Goal: Use online tool/utility: Utilize a website feature to perform a specific function

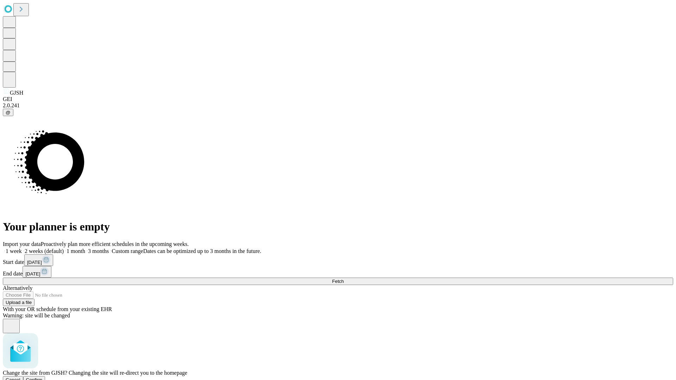
click at [43, 377] on span "Confirm" at bounding box center [34, 379] width 17 height 5
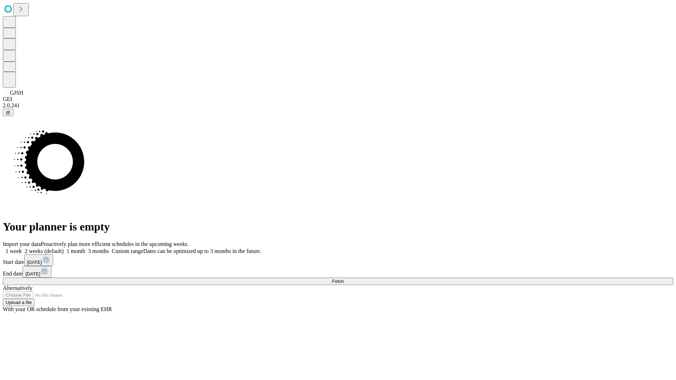
click at [64, 248] on label "2 weeks (default)" at bounding box center [43, 251] width 42 height 6
click at [344, 279] on span "Fetch" at bounding box center [338, 281] width 12 height 5
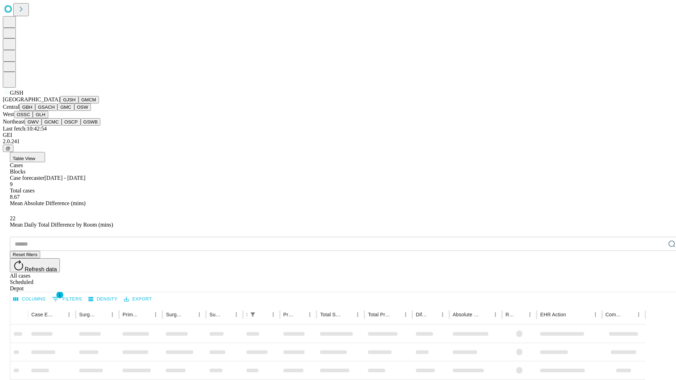
click at [78, 103] on button "GMCM" at bounding box center [88, 99] width 20 height 7
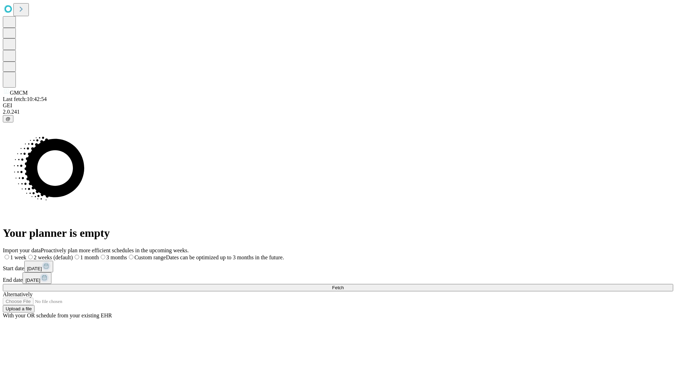
click at [344, 285] on span "Fetch" at bounding box center [338, 287] width 12 height 5
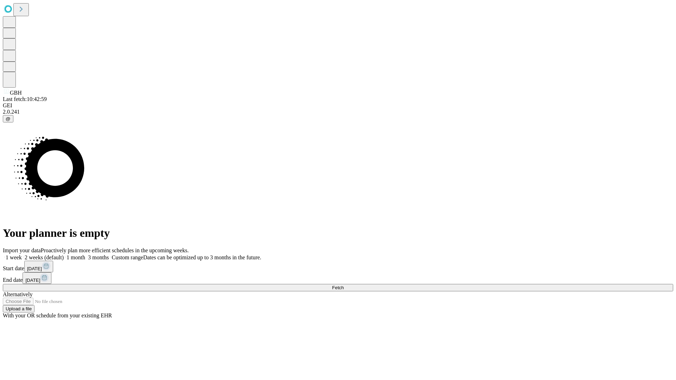
click at [64, 254] on label "2 weeks (default)" at bounding box center [43, 257] width 42 height 6
click at [344, 285] on span "Fetch" at bounding box center [338, 287] width 12 height 5
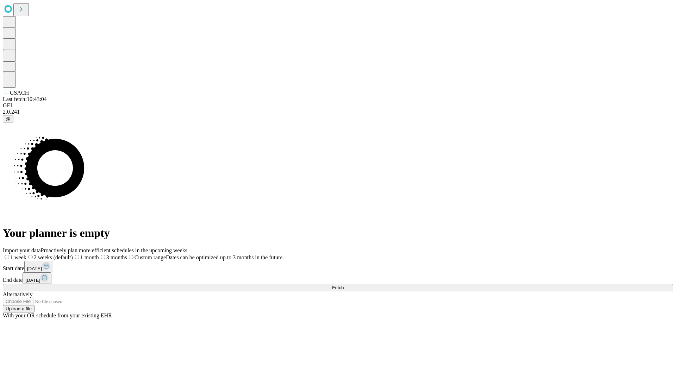
click at [73, 254] on label "2 weeks (default)" at bounding box center [49, 257] width 46 height 6
click at [344, 285] on span "Fetch" at bounding box center [338, 287] width 12 height 5
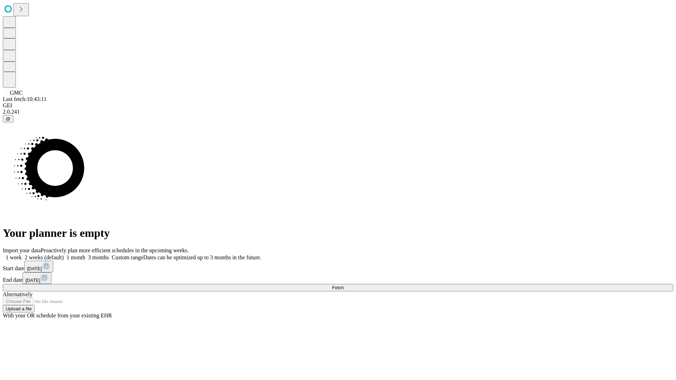
click at [64, 254] on label "2 weeks (default)" at bounding box center [43, 257] width 42 height 6
click at [344, 285] on span "Fetch" at bounding box center [338, 287] width 12 height 5
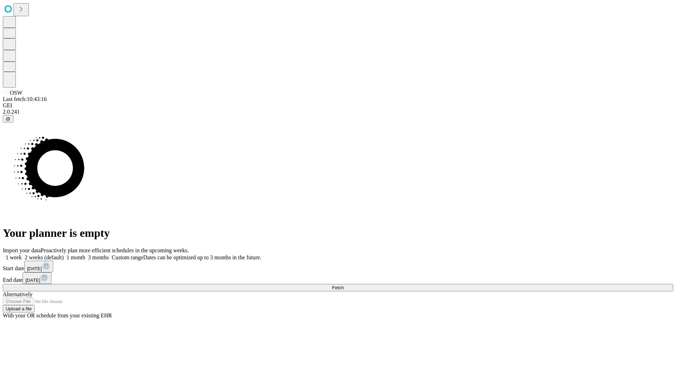
click at [64, 254] on label "2 weeks (default)" at bounding box center [43, 257] width 42 height 6
click at [344, 285] on span "Fetch" at bounding box center [338, 287] width 12 height 5
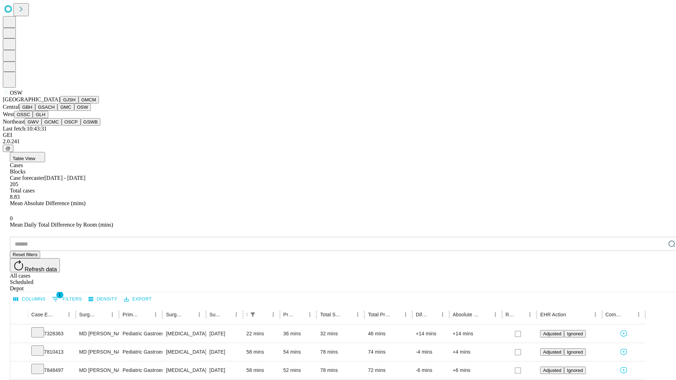
click at [33, 118] on button "OSSC" at bounding box center [23, 114] width 19 height 7
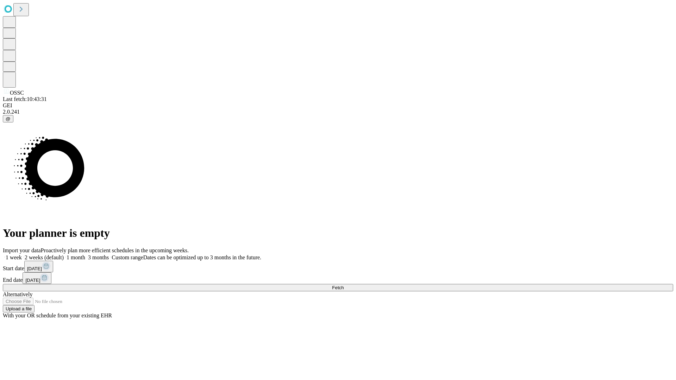
click at [64, 254] on label "2 weeks (default)" at bounding box center [43, 257] width 42 height 6
click at [344, 285] on span "Fetch" at bounding box center [338, 287] width 12 height 5
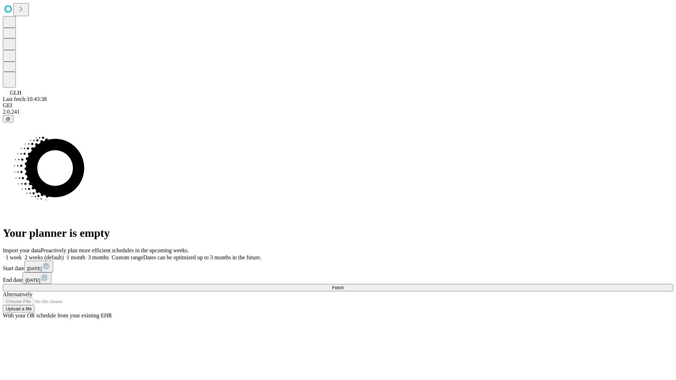
click at [64, 254] on label "2 weeks (default)" at bounding box center [43, 257] width 42 height 6
click at [344, 285] on span "Fetch" at bounding box center [338, 287] width 12 height 5
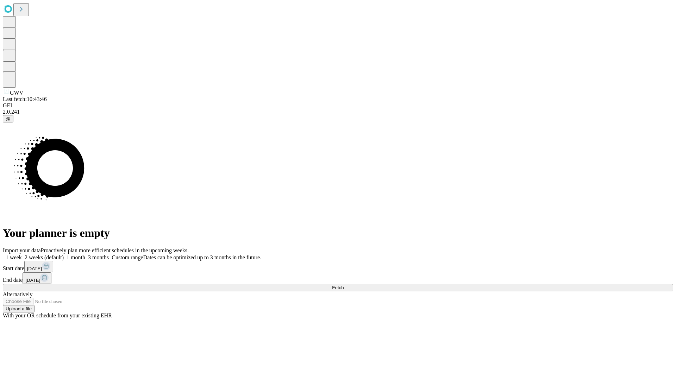
click at [64, 254] on label "2 weeks (default)" at bounding box center [43, 257] width 42 height 6
click at [344, 285] on span "Fetch" at bounding box center [338, 287] width 12 height 5
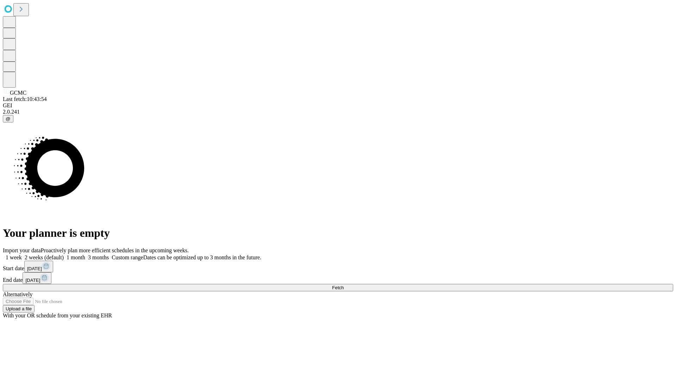
click at [64, 254] on label "2 weeks (default)" at bounding box center [43, 257] width 42 height 6
click at [344, 285] on span "Fetch" at bounding box center [338, 287] width 12 height 5
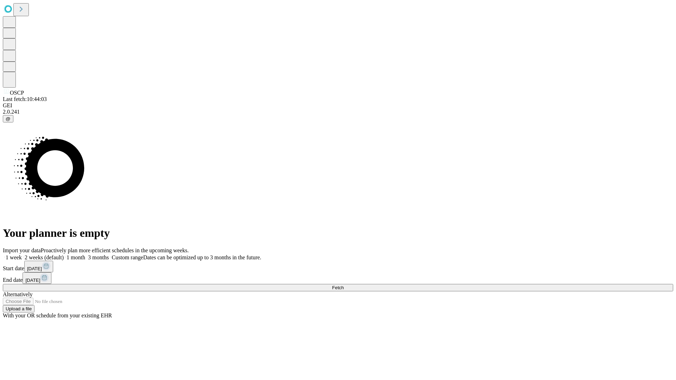
click at [64, 254] on label "2 weeks (default)" at bounding box center [43, 257] width 42 height 6
click at [344, 285] on span "Fetch" at bounding box center [338, 287] width 12 height 5
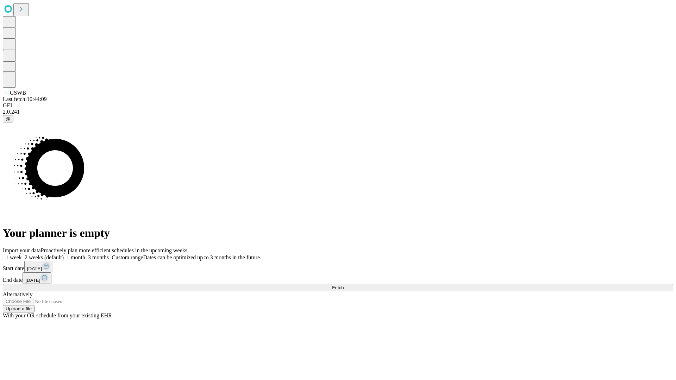
click at [64, 254] on label "2 weeks (default)" at bounding box center [43, 257] width 42 height 6
click at [344, 285] on span "Fetch" at bounding box center [338, 287] width 12 height 5
